Goal: Find specific page/section: Find specific page/section

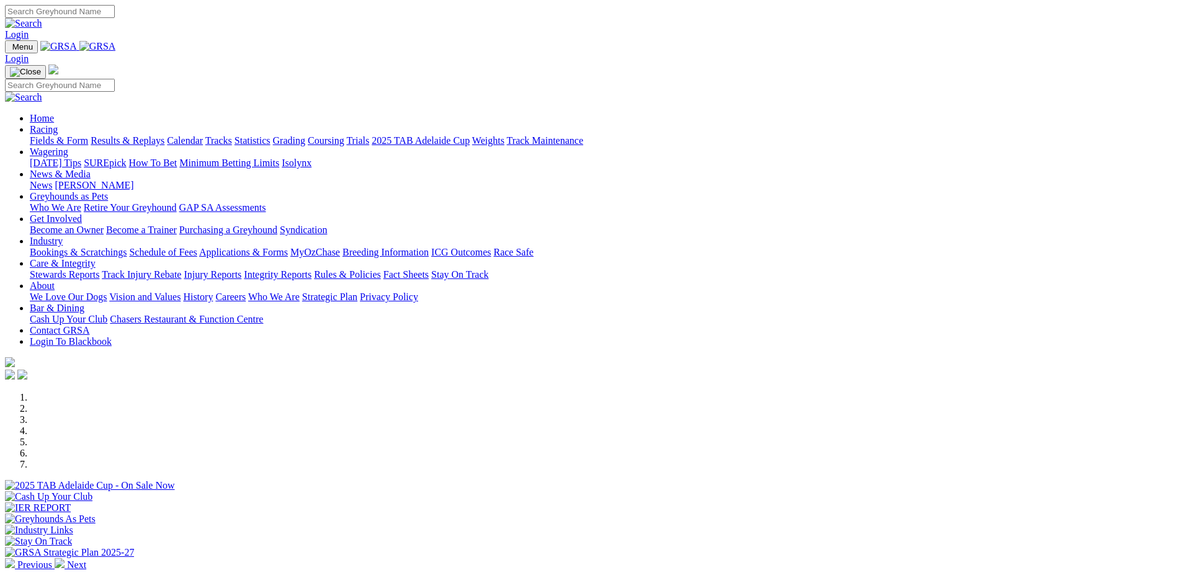
scroll to position [248, 0]
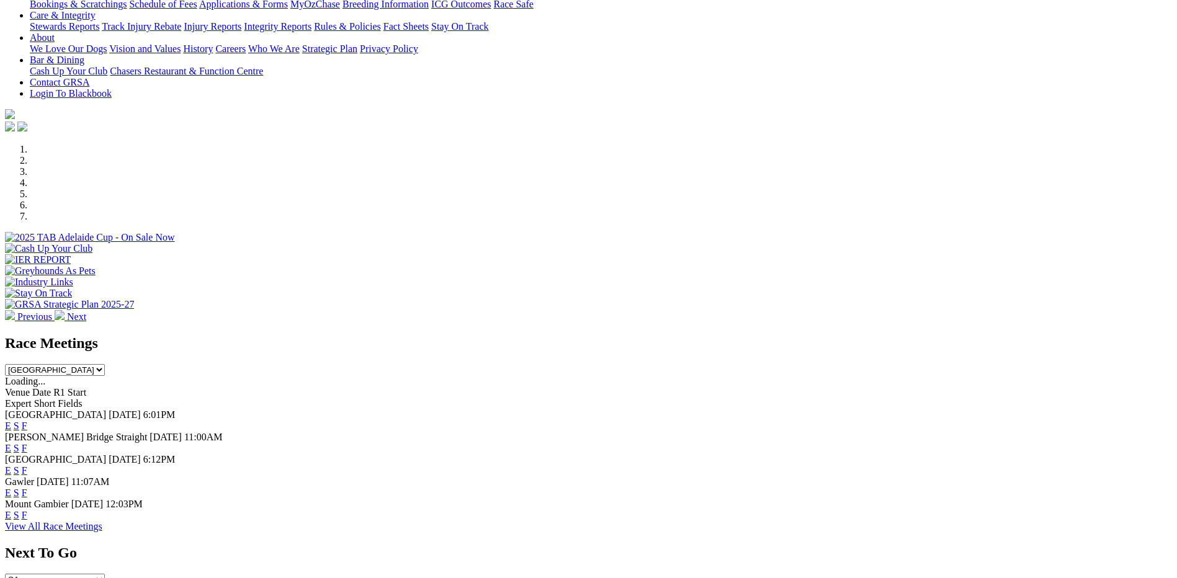
click at [27, 488] on link "F" at bounding box center [25, 493] width 6 height 11
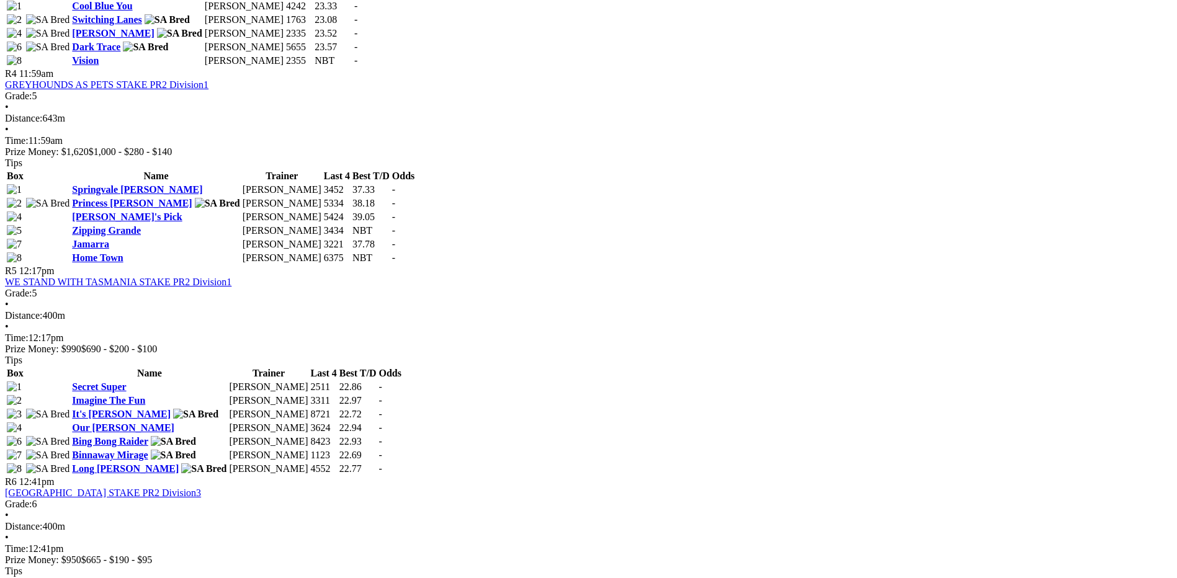
scroll to position [1117, 0]
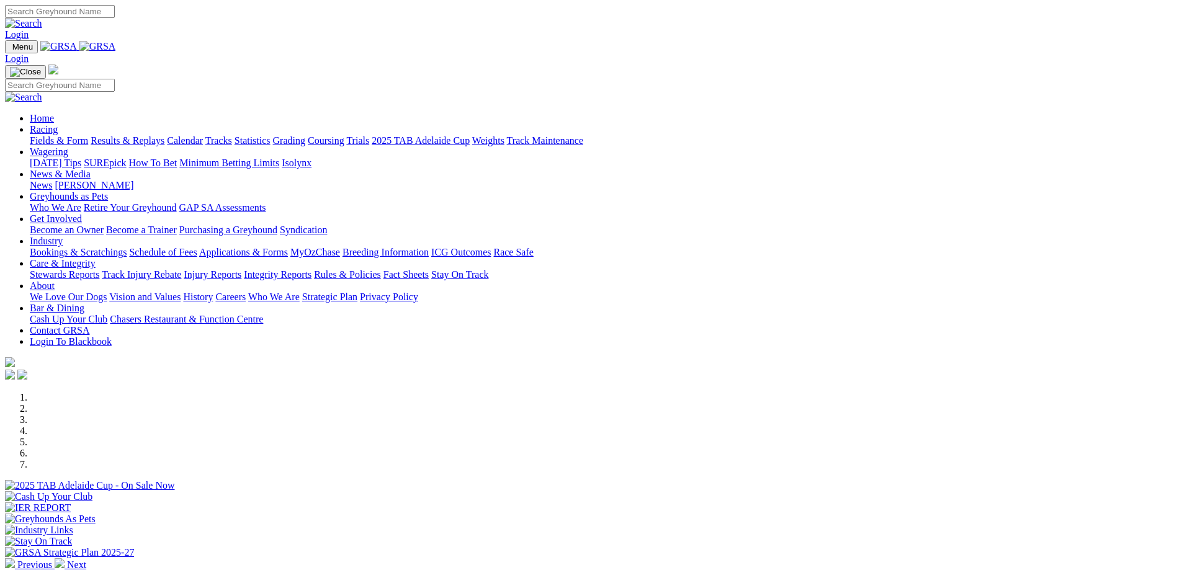
scroll to position [248, 0]
